Goal: Task Accomplishment & Management: Manage account settings

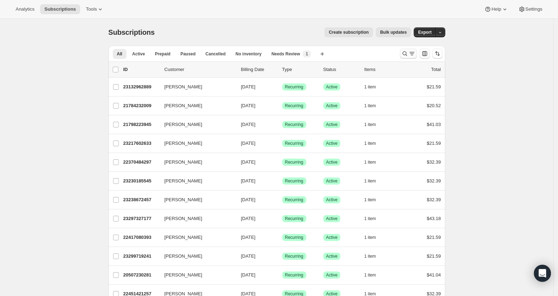
click at [406, 51] on icon "Search and filter results" at bounding box center [404, 53] width 7 height 7
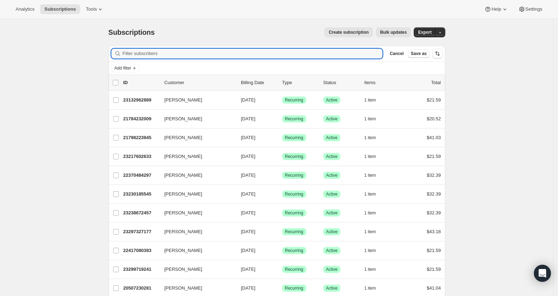
paste input "[PERSON_NAME]"
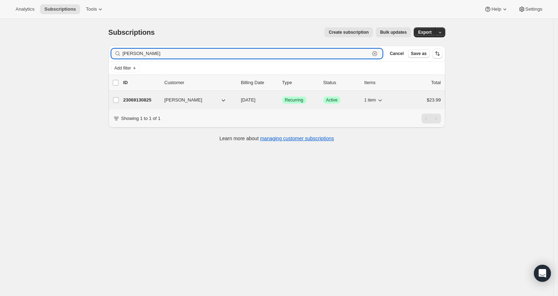
type input "[PERSON_NAME]"
click at [156, 100] on p "23069130825" at bounding box center [140, 99] width 35 height 7
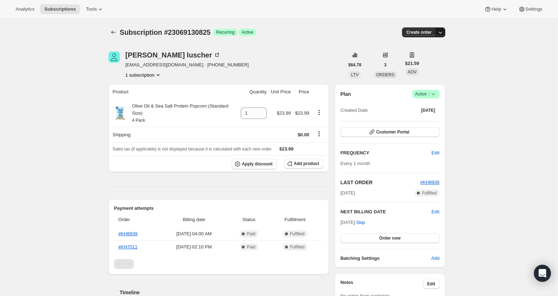
click at [443, 27] on button "button" at bounding box center [440, 32] width 10 height 10
click at [500, 77] on div "Subscription #23069130825. This page is ready Subscription #23069130825 Success…" at bounding box center [276, 298] width 553 height 558
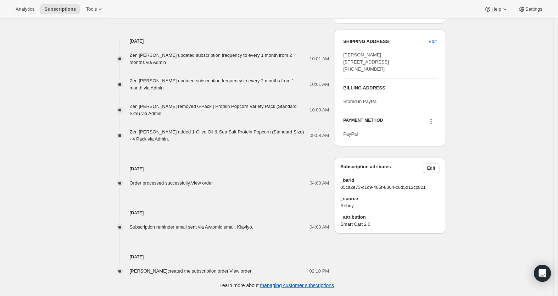
scroll to position [115, 0]
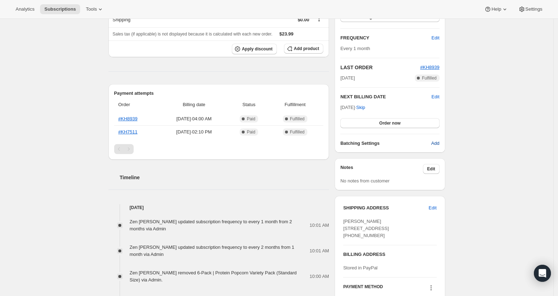
click at [438, 145] on span "Add" at bounding box center [435, 143] width 8 height 7
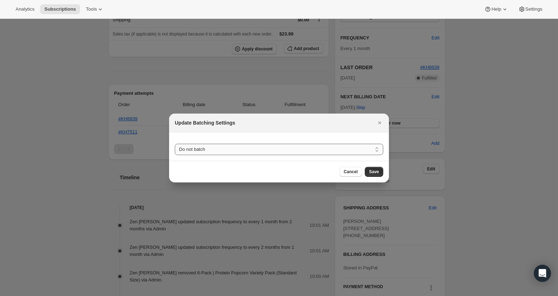
click at [358, 151] on select "Do not batch Weekly Monthly Yearly" at bounding box center [279, 149] width 208 height 11
click at [351, 168] on button "Cancel" at bounding box center [350, 172] width 22 height 10
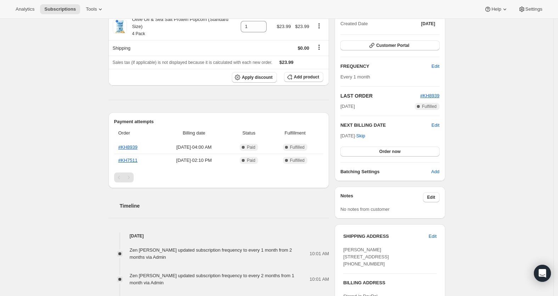
scroll to position [54, 0]
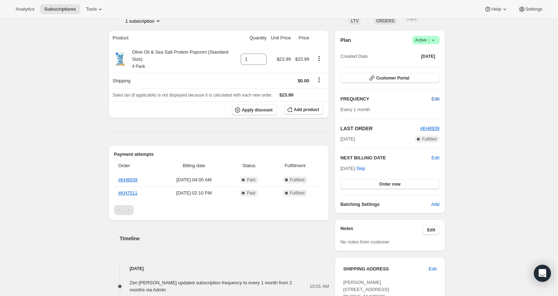
click at [439, 100] on span "Edit" at bounding box center [435, 98] width 8 height 7
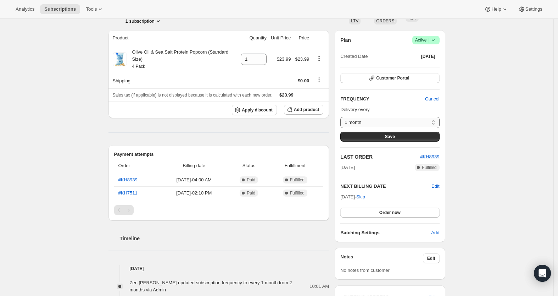
click at [409, 122] on select "1 month 2 months 3 months Custom..." at bounding box center [389, 122] width 99 height 11
select select "custom"
click at [342, 117] on select "1 month 2 months 3 months Custom..." at bounding box center [389, 122] width 99 height 11
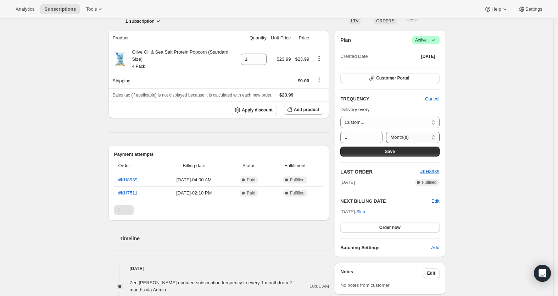
click at [436, 137] on select "Day(s) Week(s) Month(s) Year(s)" at bounding box center [412, 136] width 53 height 11
select select "WEEK"
click at [386, 131] on select "Day(s) Week(s) Month(s) Year(s)" at bounding box center [412, 136] width 53 height 11
click at [380, 135] on div at bounding box center [377, 137] width 8 height 9
click at [376, 134] on icon at bounding box center [376, 134] width 7 height 7
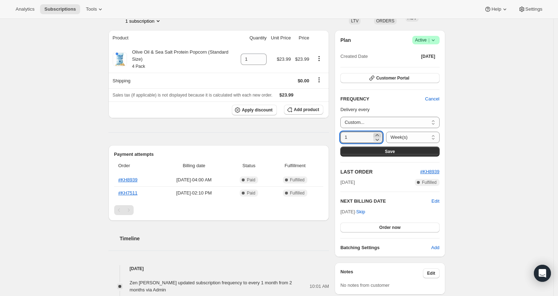
type input "2"
click at [498, 139] on div "Subscription #23069130825. This page is ready Subscription #23069130825 Success…" at bounding box center [276, 245] width 553 height 560
